Goal: Complete application form: Complete application form

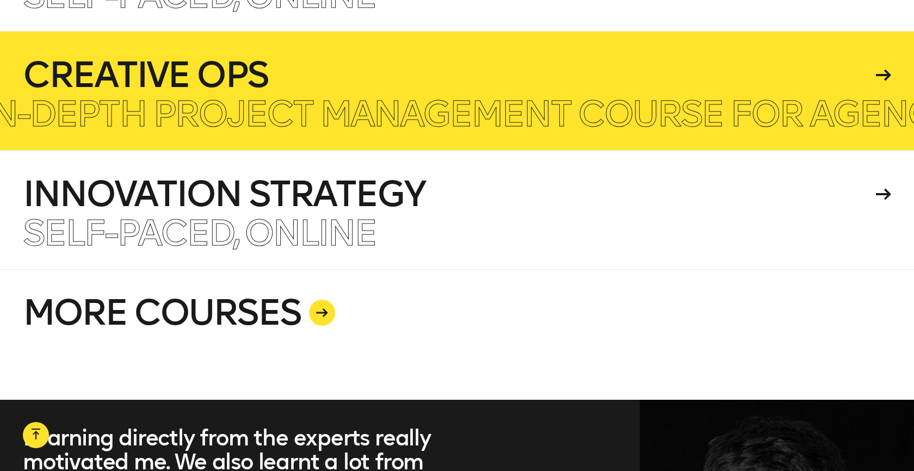
scroll to position [2816, 0]
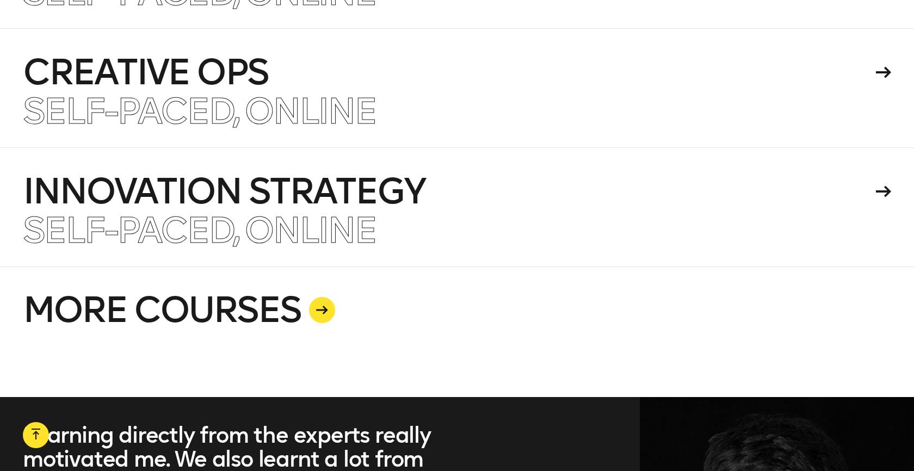
click at [302, 287] on link "MORE COURSES" at bounding box center [457, 332] width 868 height 131
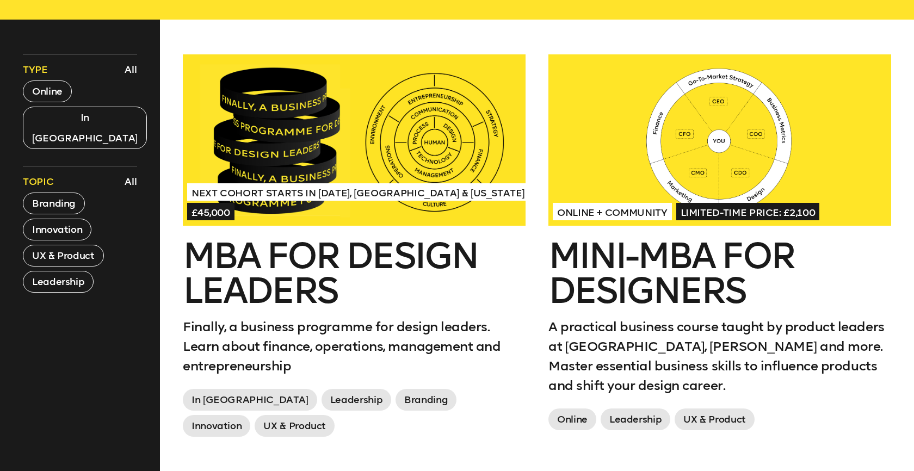
scroll to position [441, 0]
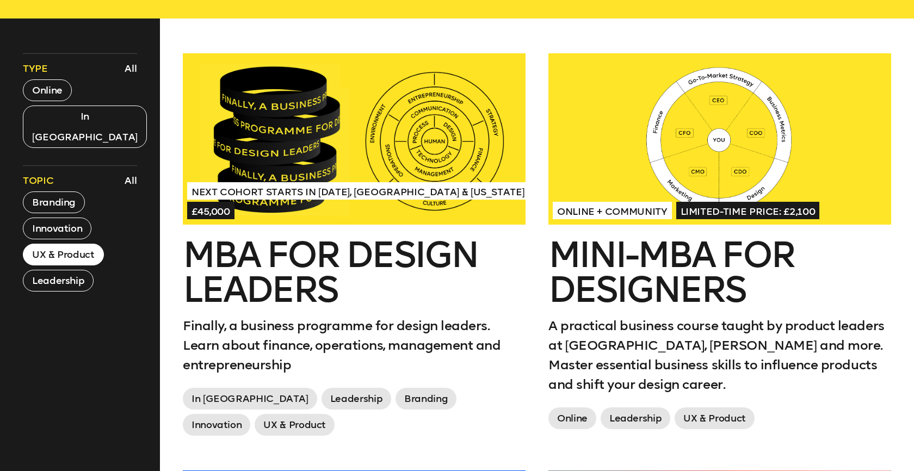
click at [81, 244] on button "UX & Product" at bounding box center [63, 255] width 81 height 22
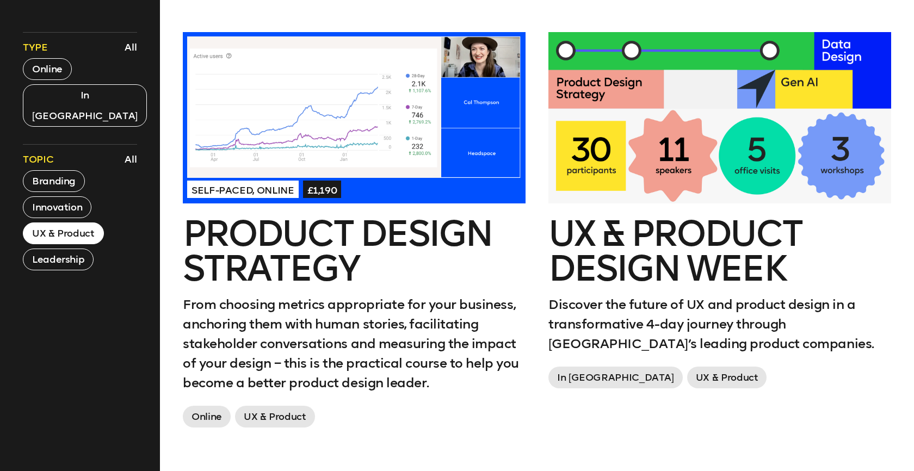
scroll to position [460, 0]
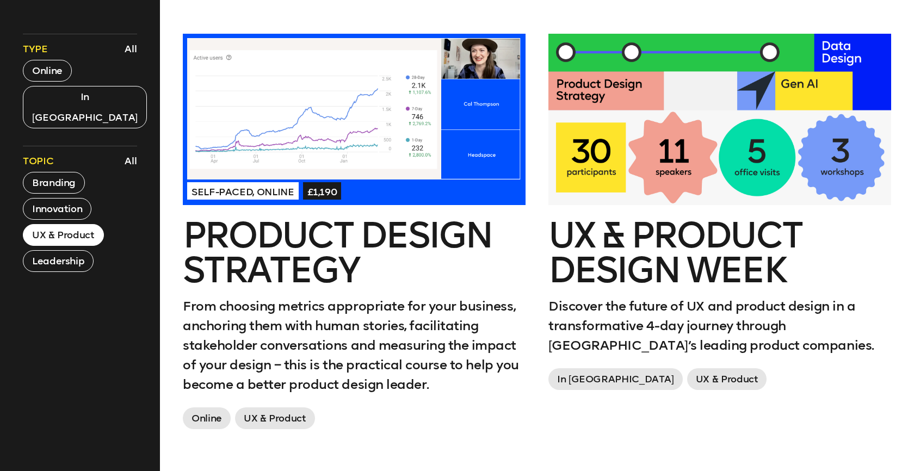
click at [767, 104] on div at bounding box center [719, 119] width 343 height 171
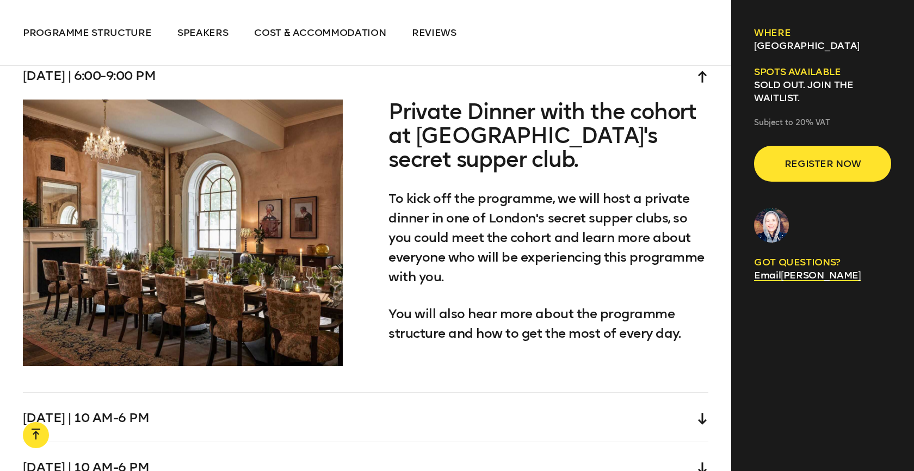
scroll to position [3231, 0]
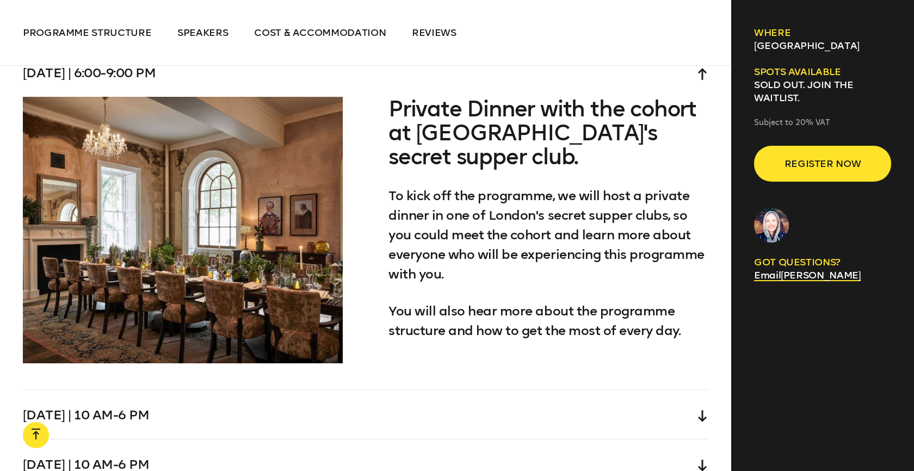
click at [36, 435] on div at bounding box center [36, 439] width 9 height 20
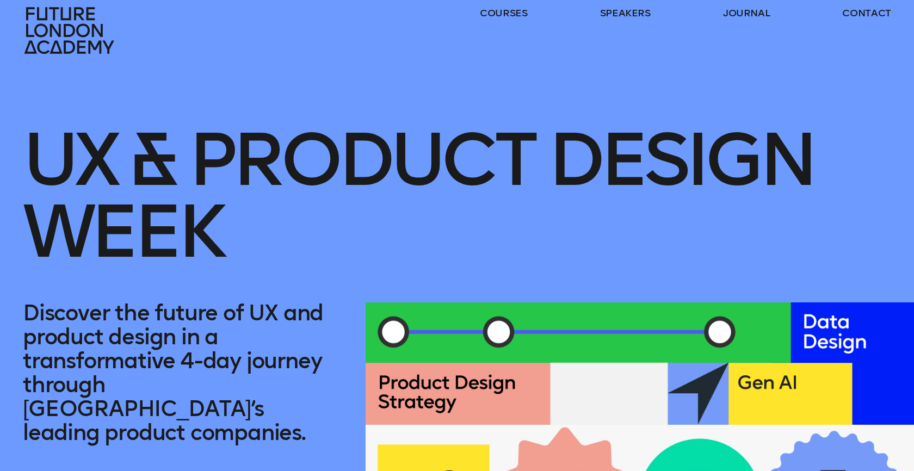
scroll to position [0, 0]
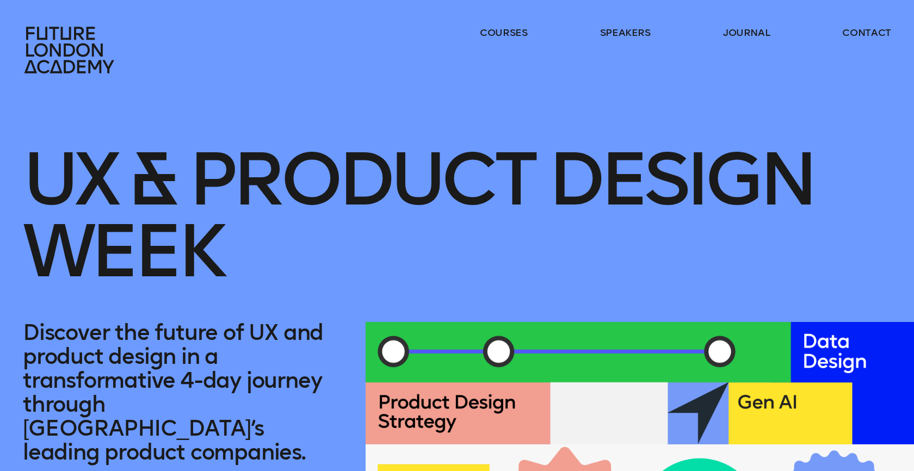
click at [501, 24] on header "courses speakers journal contact" at bounding box center [457, 37] width 914 height 74
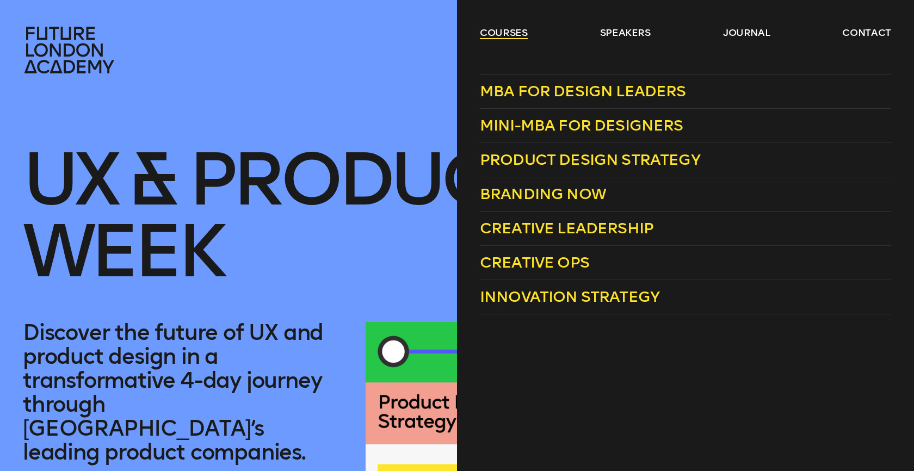
click at [499, 33] on link "courses" at bounding box center [504, 32] width 48 height 13
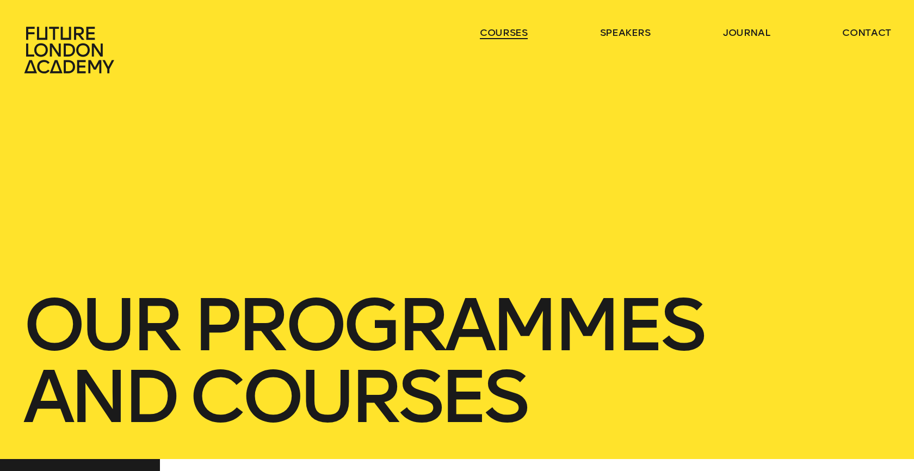
click at [499, 33] on link "courses" at bounding box center [504, 32] width 48 height 13
click at [492, 26] on link "courses" at bounding box center [504, 32] width 48 height 13
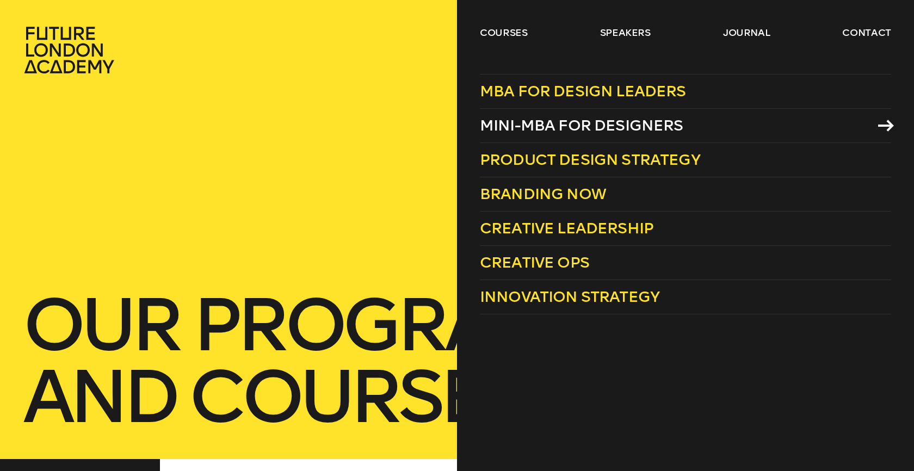
click at [589, 122] on span "Mini-MBA for Designers" at bounding box center [582, 125] width 204 height 18
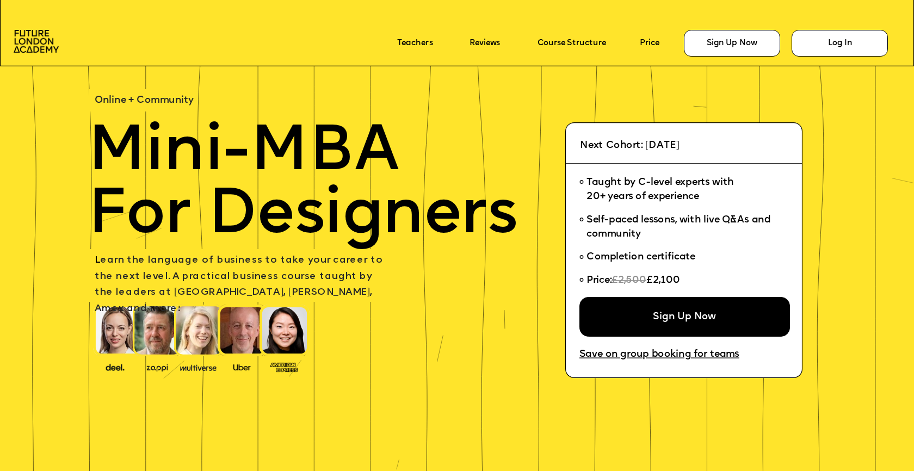
scroll to position [36, 0]
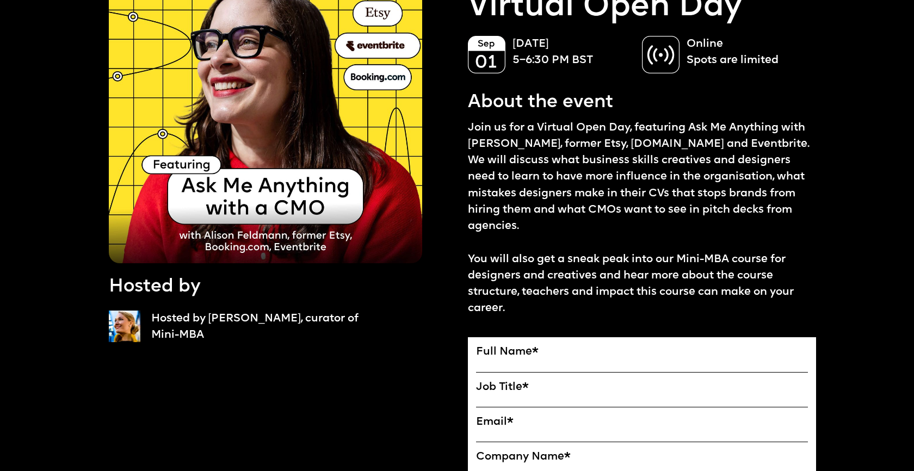
scroll to position [120, 0]
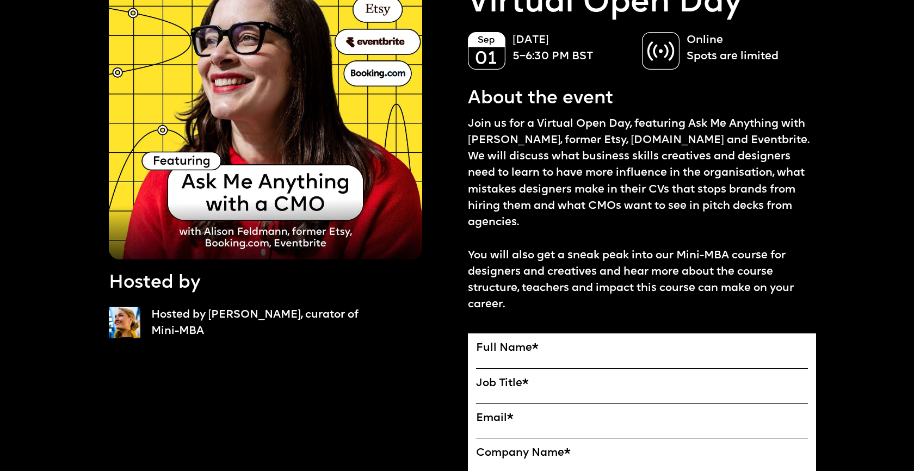
click at [553, 342] on label "Full Name *" at bounding box center [642, 348] width 332 height 13
click at [0, 0] on input "Full Name" at bounding box center [0, 0] width 0 height 0
click at [513, 355] on input "Full Name" at bounding box center [642, 362] width 332 height 14
type input "*****"
click at [527, 377] on label "Job Title *" at bounding box center [642, 383] width 332 height 13
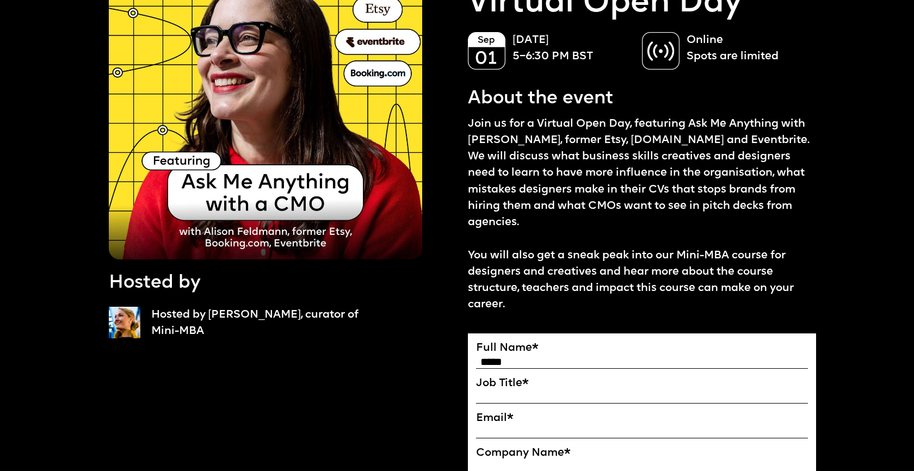
click at [0, 0] on input "Job Title" at bounding box center [0, 0] width 0 height 0
click at [520, 377] on label "Job Title *" at bounding box center [642, 383] width 332 height 13
click at [0, 0] on input "Job Title" at bounding box center [0, 0] width 0 height 0
click at [505, 390] on input "Job Title" at bounding box center [642, 397] width 332 height 14
type input "**********"
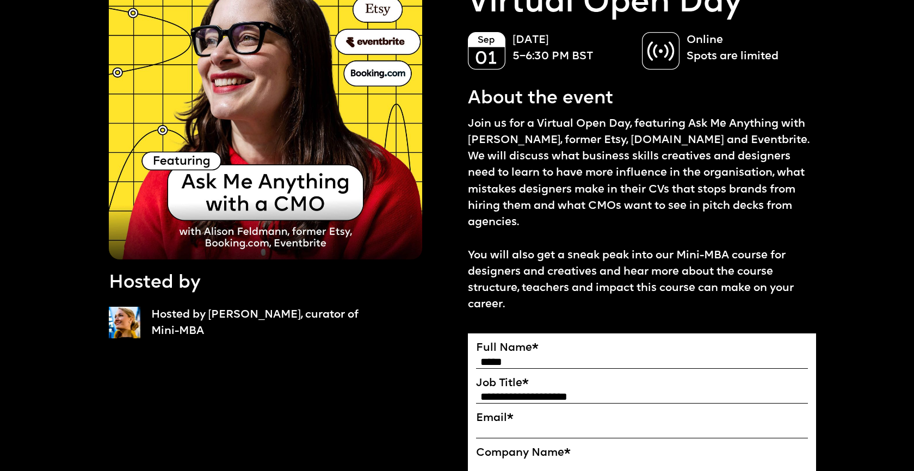
click at [510, 425] on input "Email*" at bounding box center [642, 432] width 332 height 14
type input "**********"
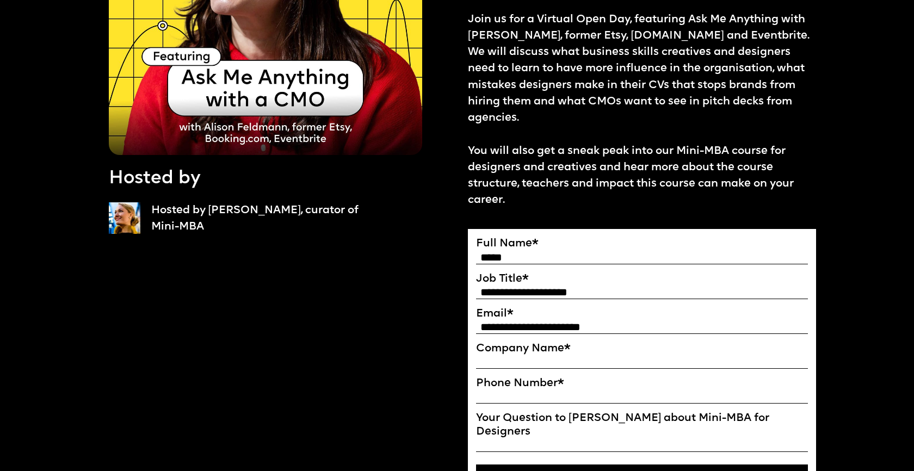
scroll to position [229, 0]
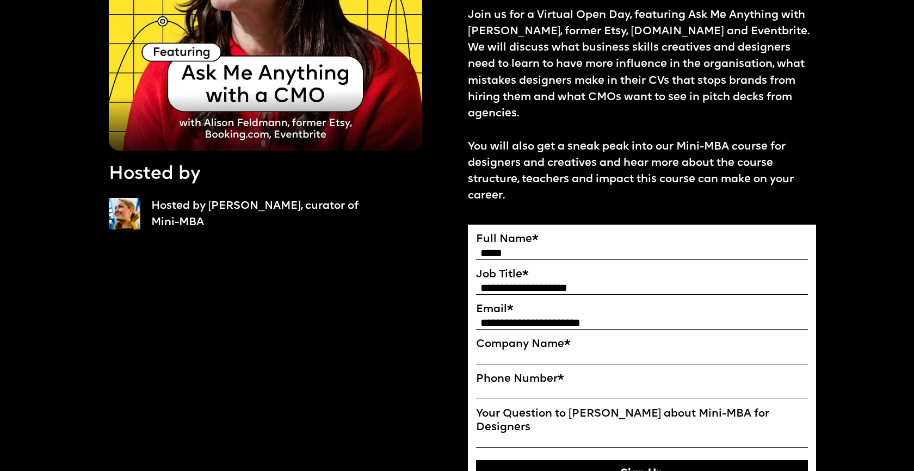
click at [541, 351] on input "Company Name" at bounding box center [642, 358] width 332 height 14
type input "*"
type input "*********"
click at [547, 386] on input "Phone Number *" at bounding box center [642, 393] width 332 height 14
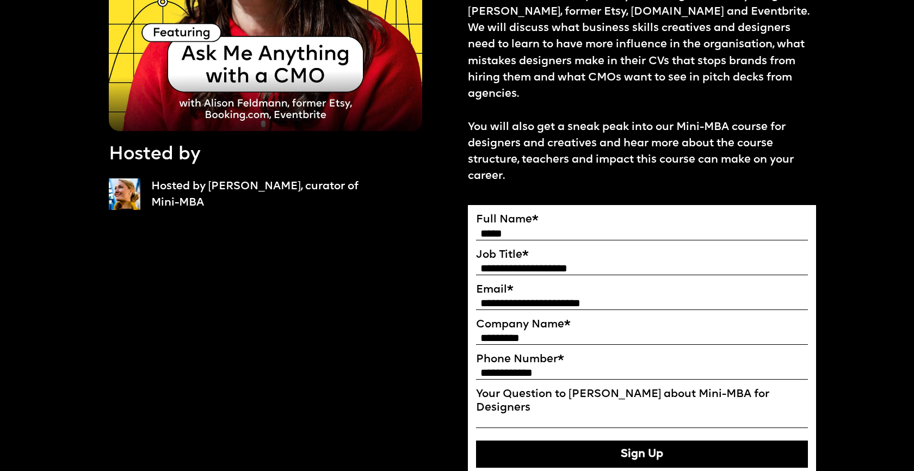
scroll to position [254, 0]
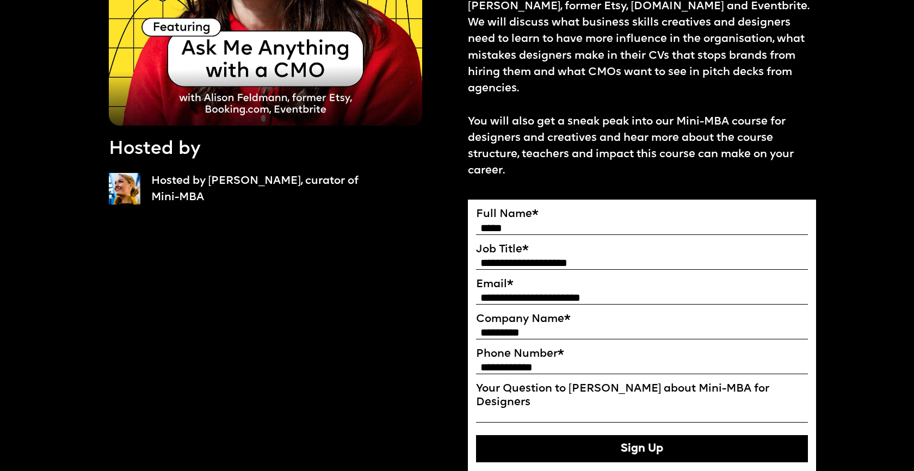
type input "**********"
click at [558, 208] on label "Full Name *" at bounding box center [642, 214] width 332 height 13
click at [0, 0] on input "Full Name" at bounding box center [0, 0] width 0 height 0
click at [556, 221] on input "*****" at bounding box center [642, 228] width 332 height 14
type input "**********"
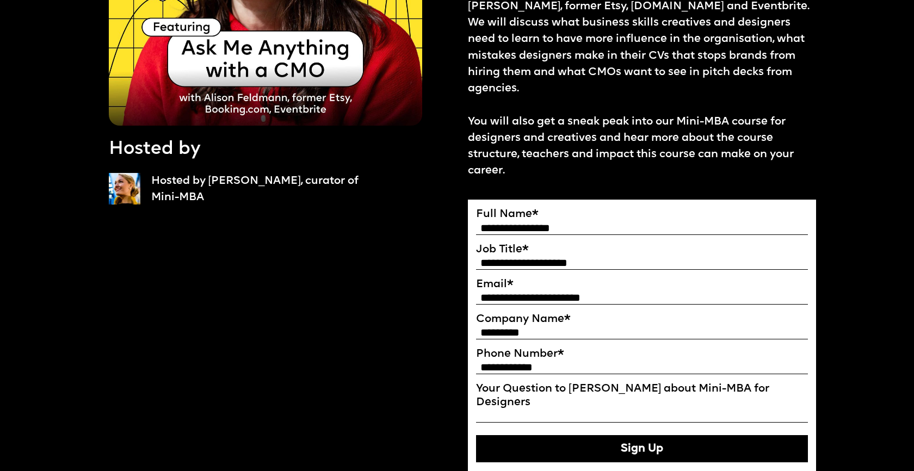
click at [637, 435] on button "Sign Up" at bounding box center [642, 448] width 332 height 27
type input "**********"
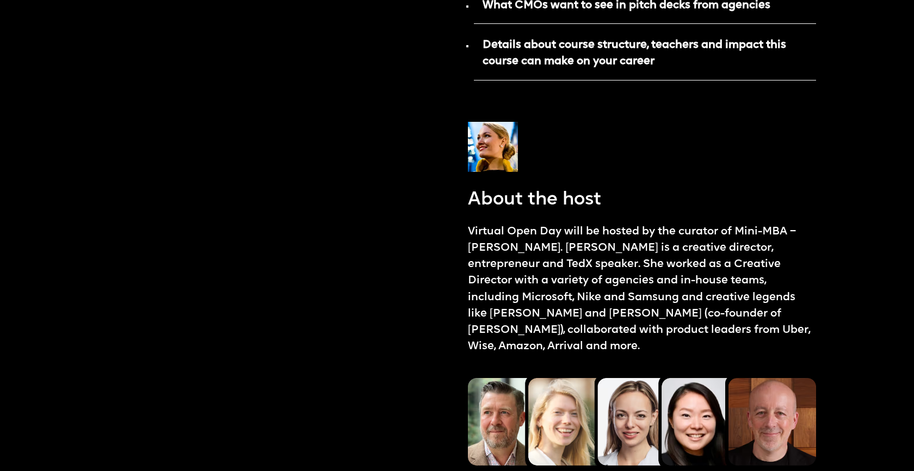
scroll to position [1002, 0]
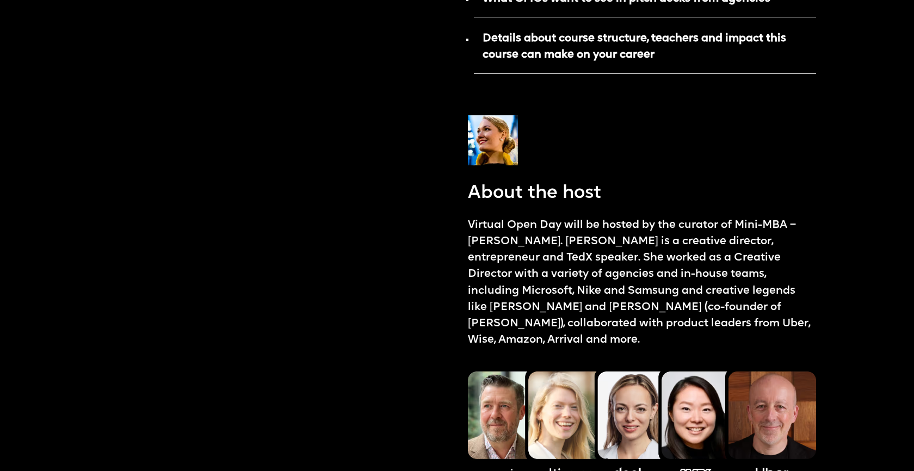
click at [605, 224] on p "Virtual Open Day will be hosted by the curator of Mini-MBA – Ekaterina Solomein…" at bounding box center [642, 283] width 348 height 132
copy p "Ekaterina"
click at [478, 118] on img at bounding box center [493, 140] width 50 height 50
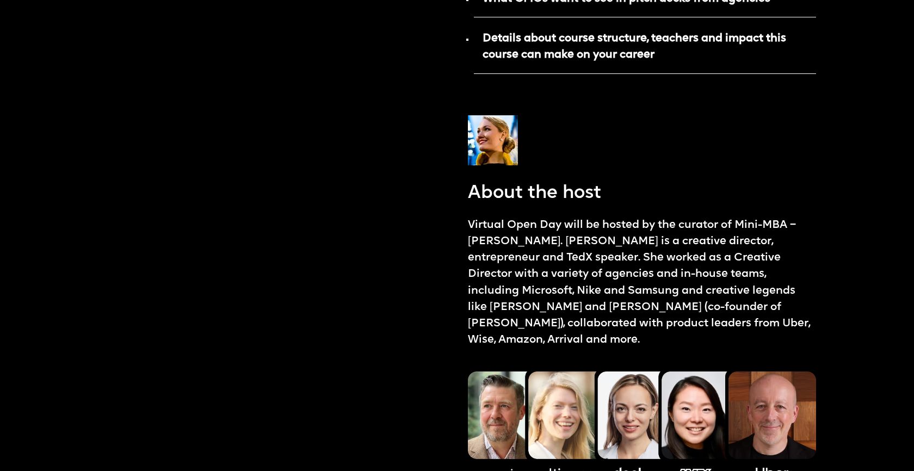
click at [503, 217] on p "Virtual Open Day will be hosted by the curator of Mini-MBA – Ekaterina Solomein…" at bounding box center [642, 283] width 348 height 132
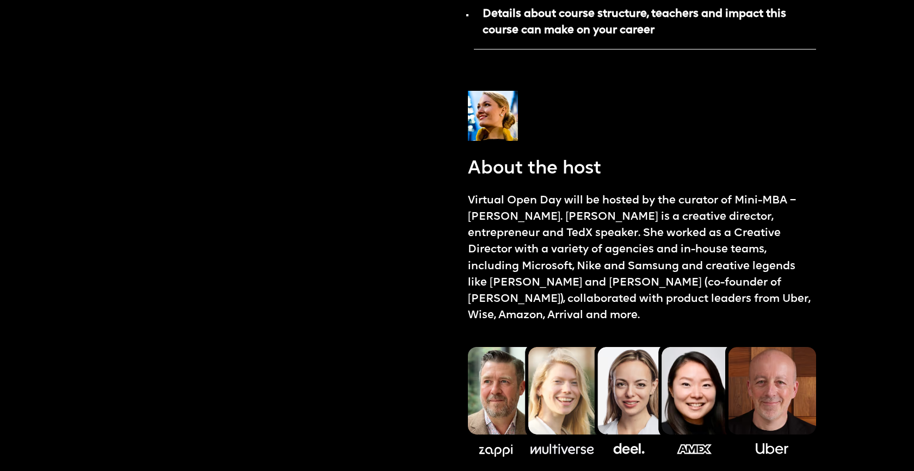
scroll to position [1028, 0]
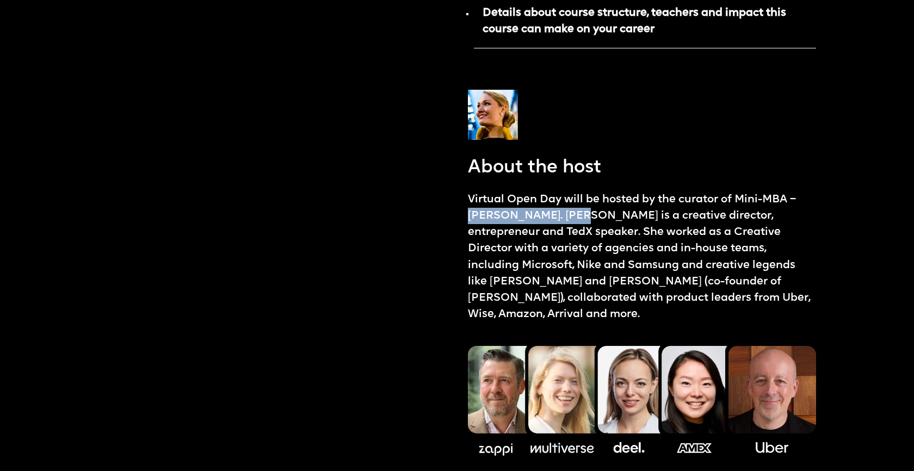
drag, startPoint x: 465, startPoint y: 197, endPoint x: 582, endPoint y: 191, distance: 117.1
copy p "Ekaterina Solomeina"
